Goal: Transaction & Acquisition: Purchase product/service

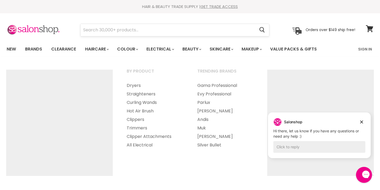
click at [143, 30] on input "Search" at bounding box center [167, 30] width 174 height 12
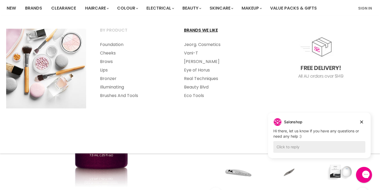
scroll to position [41, 0]
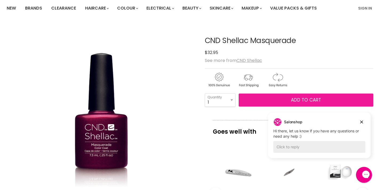
click at [301, 100] on span "Add to cart" at bounding box center [306, 100] width 30 height 6
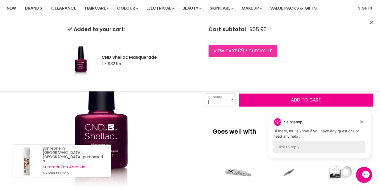
click at [237, 49] on link "View cart ( 2 ) / Checkout" at bounding box center [242, 51] width 68 height 12
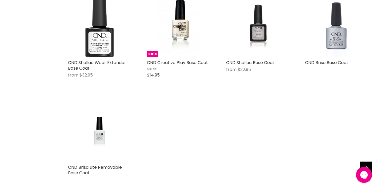
scroll to position [128, 0]
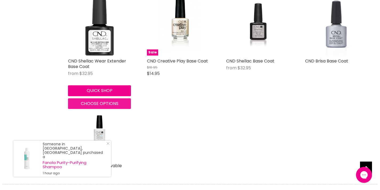
click at [96, 103] on span "Choose options" at bounding box center [100, 104] width 38 height 6
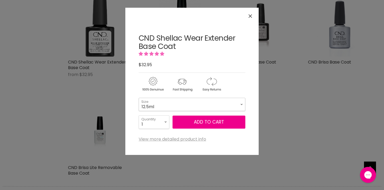
select select "12.5ml"
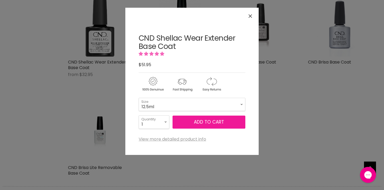
click at [213, 124] on button "Add to cart" at bounding box center [208, 122] width 73 height 13
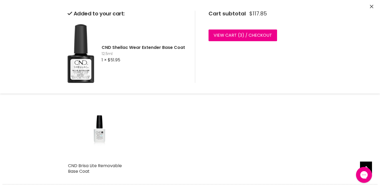
click at [213, 124] on div "CND Shellac Wear Extender Base Coat from $32.95 CND Shellac Quick shop Choose o…" at bounding box center [218, 85] width 310 height 197
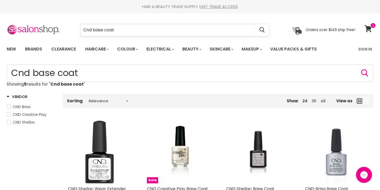
click at [103, 29] on input "Cnd base coat" at bounding box center [167, 30] width 174 height 12
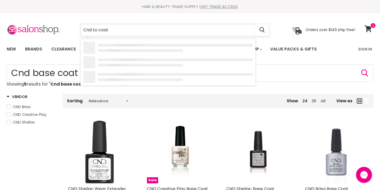
type input "Cnd top coat"
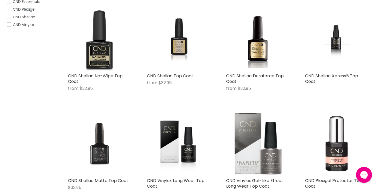
scroll to position [112, 0]
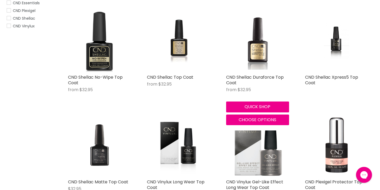
click at [254, 53] on img "Main content" at bounding box center [257, 40] width 42 height 63
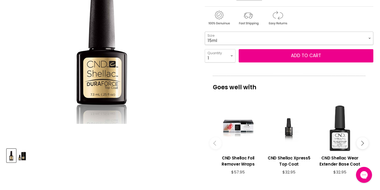
select select "15ml"
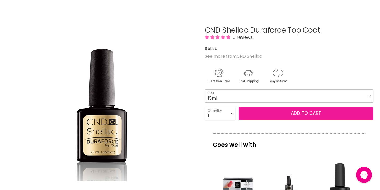
scroll to position [51, 0]
click at [297, 115] on button "Add to cart" at bounding box center [305, 113] width 135 height 13
click at [305, 114] on button "Add to cart" at bounding box center [305, 113] width 135 height 13
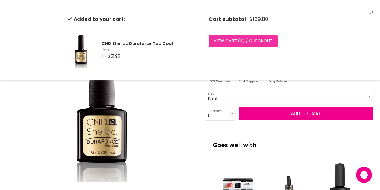
click at [241, 41] on span "4" at bounding box center [240, 41] width 3 height 6
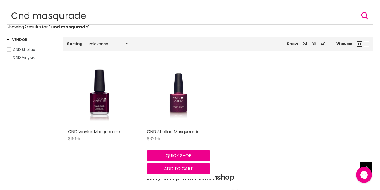
click at [177, 109] on img "Main content" at bounding box center [178, 95] width 41 height 63
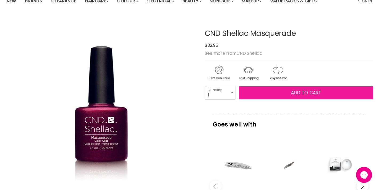
click at [311, 91] on span "Add to cart" at bounding box center [306, 93] width 30 height 6
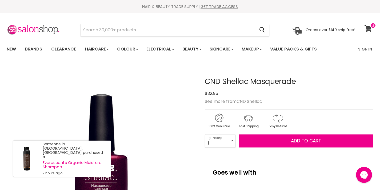
click at [369, 26] on icon at bounding box center [367, 28] width 7 height 7
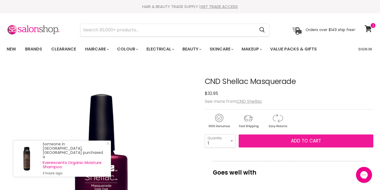
click at [302, 143] on span "Add to cart" at bounding box center [306, 141] width 30 height 6
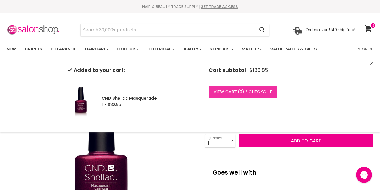
click at [226, 92] on link "View cart ( 3 ) / Checkout" at bounding box center [242, 92] width 68 height 12
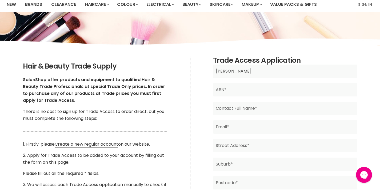
type input "[PERSON_NAME]"
click at [246, 90] on input "Main content" at bounding box center [285, 89] width 144 height 13
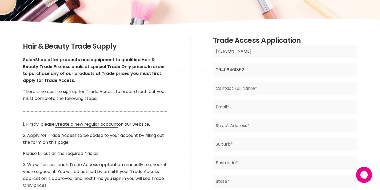
scroll to position [66, 0]
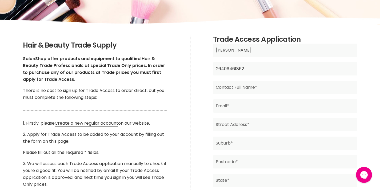
type input "26406461862"
type input "Kerryn Cunningham"
type input "luke_kerryn@bigpond.com"
type input "33 New West Rd"
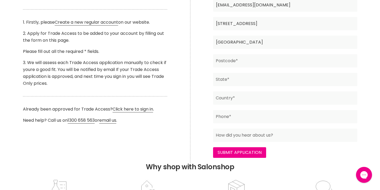
scroll to position [169, 0]
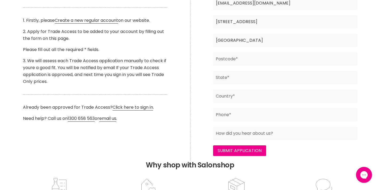
type input "Port Lincoln"
type input "5606"
type input "SA"
type input "Australia"
type input "0417888702"
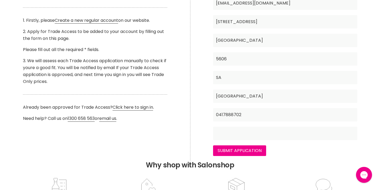
click at [314, 136] on input "Main content" at bounding box center [285, 133] width 144 height 13
type input "o"
type input "google"
click at [257, 150] on input "Submit Application" at bounding box center [239, 151] width 53 height 11
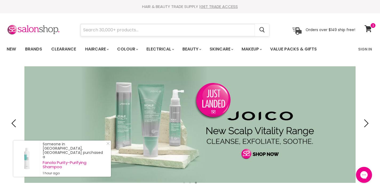
click at [164, 29] on input "Search" at bounding box center [167, 30] width 174 height 12
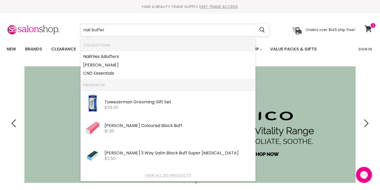
type input "nail buffers"
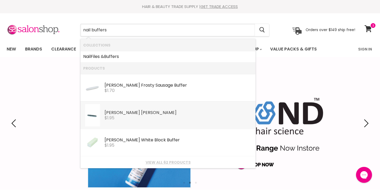
click at [121, 112] on div "Hawley Black Jack Buffer" at bounding box center [178, 114] width 148 height 6
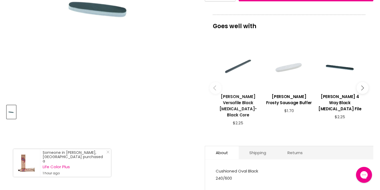
scroll to position [153, 0]
click at [288, 79] on div "Main content" at bounding box center [289, 67] width 46 height 46
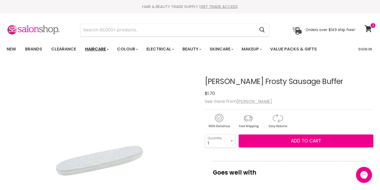
click at [100, 49] on link "Haircare" at bounding box center [96, 49] width 31 height 11
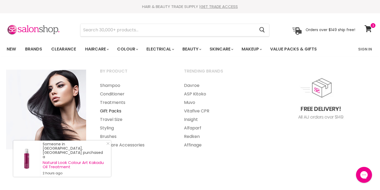
click at [111, 111] on link "Gift Packs" at bounding box center [134, 111] width 83 height 9
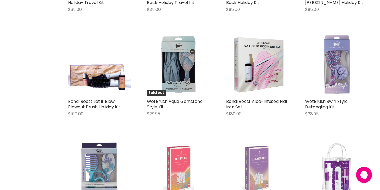
scroll to position [1175, 0]
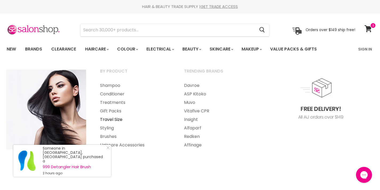
click at [112, 117] on link "Travel Size" at bounding box center [134, 120] width 83 height 9
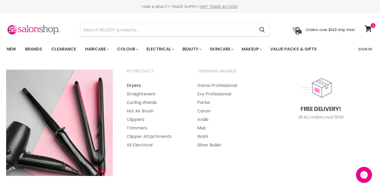
click at [135, 84] on link "Dryers" at bounding box center [155, 86] width 70 height 9
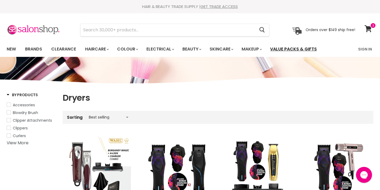
click at [294, 52] on link "Value Packs & Gifts" at bounding box center [293, 49] width 55 height 11
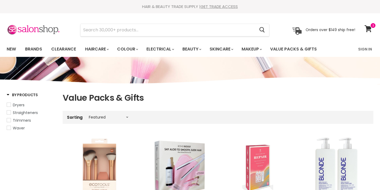
select select "manual"
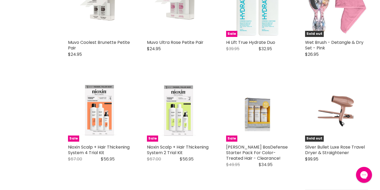
scroll to position [330, 0]
